Goal: Task Accomplishment & Management: Use online tool/utility

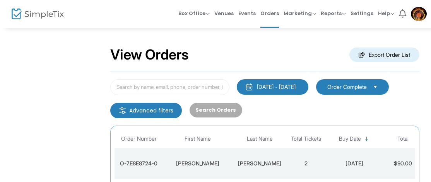
scroll to position [68, 0]
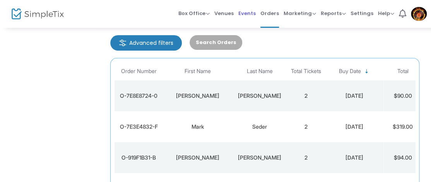
click at [244, 12] on span "Events" at bounding box center [246, 13] width 17 height 20
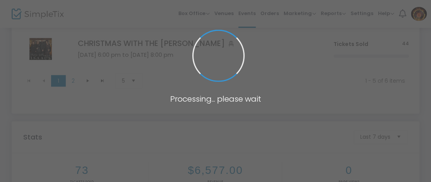
scroll to position [442, 0]
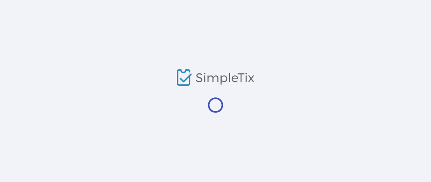
scroll to position [30, 0]
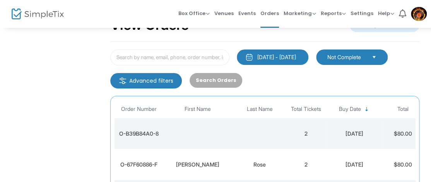
drag, startPoint x: 232, startPoint y: 131, endPoint x: 225, endPoint y: 131, distance: 6.6
click at [232, 131] on td "Data table" at bounding box center [198, 133] width 70 height 31
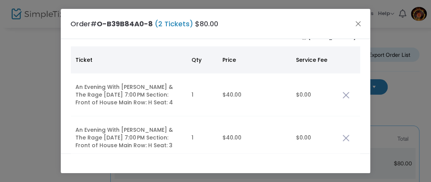
scroll to position [14, 0]
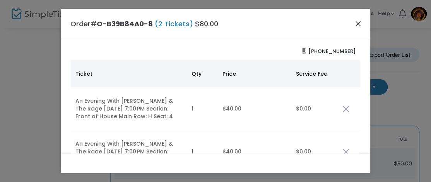
click at [358, 26] on button "Close" at bounding box center [358, 24] width 10 height 10
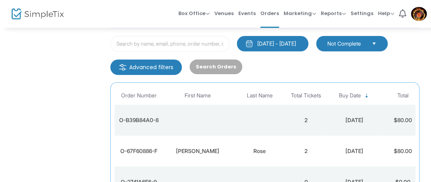
scroll to position [70, 0]
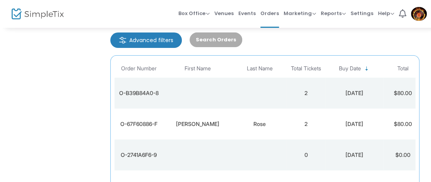
click at [259, 125] on div "Rose" at bounding box center [259, 124] width 50 height 8
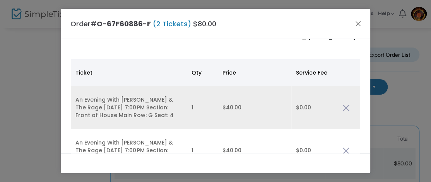
scroll to position [42, 0]
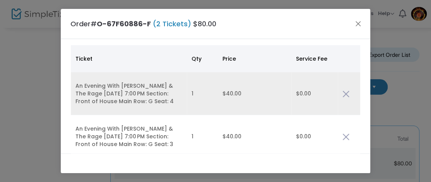
click at [345, 92] on img "Data table" at bounding box center [345, 93] width 7 height 7
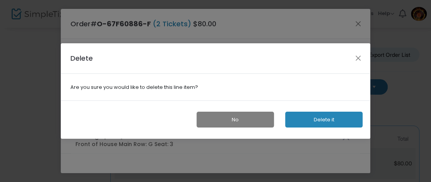
click at [331, 117] on button "Delete it" at bounding box center [323, 120] width 77 height 16
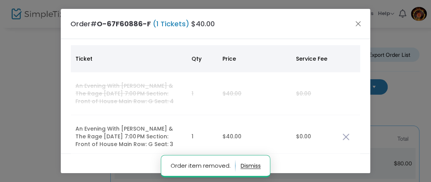
click at [342, 140] on td "Data table" at bounding box center [349, 136] width 22 height 43
click at [343, 134] on img "Data table" at bounding box center [345, 136] width 7 height 7
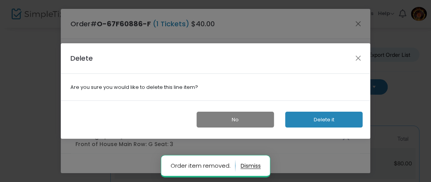
click at [331, 113] on button "Delete it" at bounding box center [323, 120] width 77 height 16
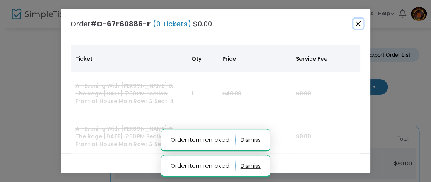
click at [358, 23] on button "Close" at bounding box center [358, 24] width 10 height 10
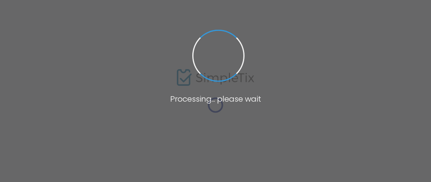
scroll to position [70, 0]
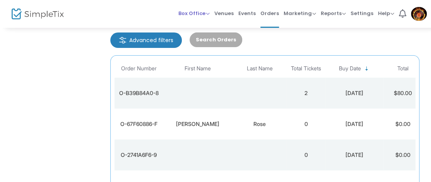
click at [210, 10] on span "Box Office" at bounding box center [193, 13] width 31 height 7
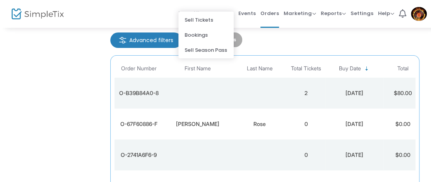
drag, startPoint x: 202, startPoint y: 23, endPoint x: 196, endPoint y: 26, distance: 6.6
click at [202, 23] on li "Sell Tickets" at bounding box center [205, 19] width 55 height 15
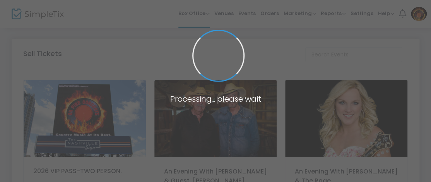
scroll to position [54, 0]
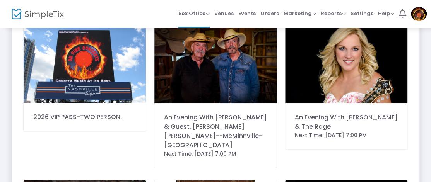
click at [310, 72] on img at bounding box center [346, 64] width 122 height 77
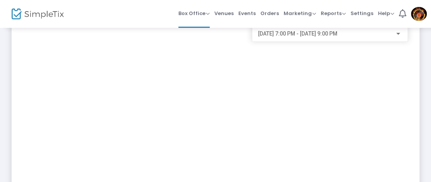
scroll to position [41, 0]
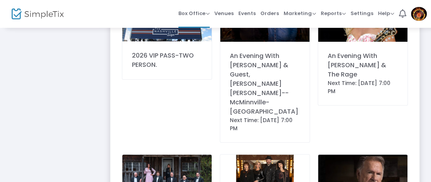
scroll to position [54, 0]
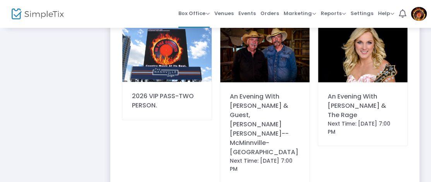
click at [342, 71] on img at bounding box center [362, 54] width 89 height 56
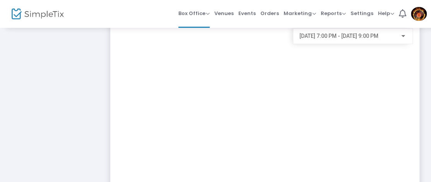
scroll to position [0, 0]
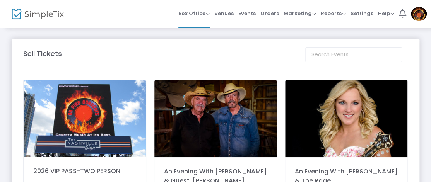
scroll to position [81, 0]
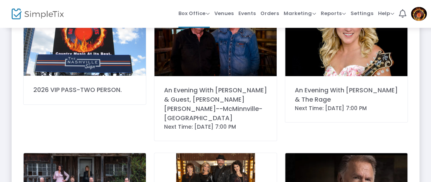
click at [315, 72] on img at bounding box center [346, 37] width 122 height 77
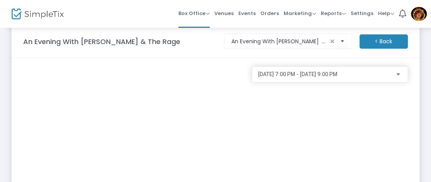
scroll to position [0, 0]
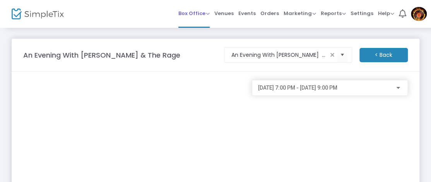
click at [210, 11] on span "Box Office" at bounding box center [193, 13] width 31 height 7
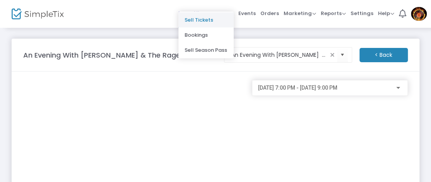
click at [205, 22] on li "Sell Tickets" at bounding box center [205, 19] width 55 height 15
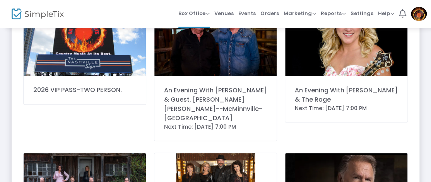
scroll to position [95, 0]
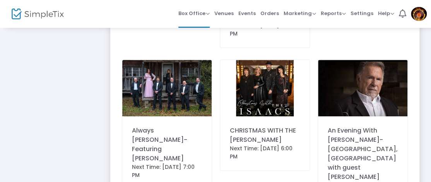
scroll to position [230, 0]
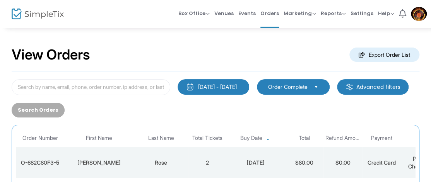
click at [156, 52] on div "View Orders Export Order List" at bounding box center [216, 55] width 408 height 33
